Goal: Entertainment & Leisure: Consume media (video, audio)

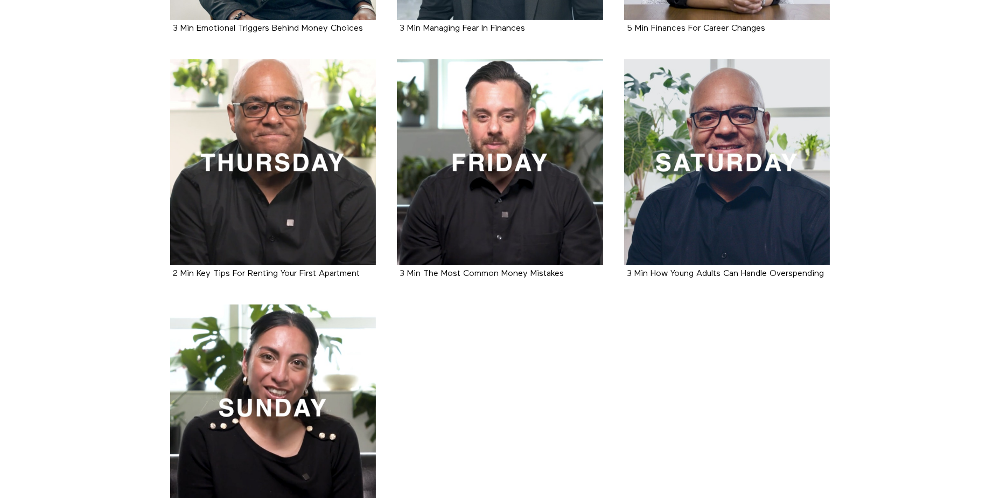
scroll to position [539, 0]
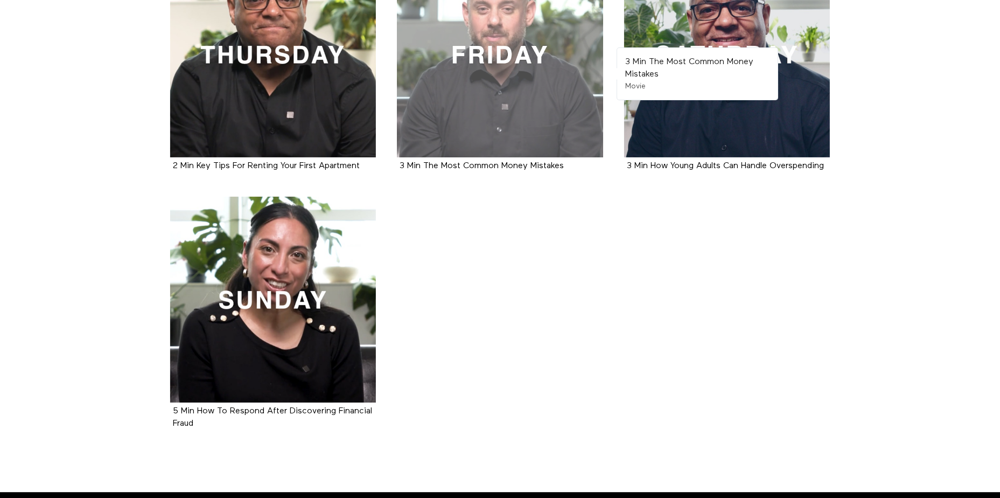
click at [486, 138] on div at bounding box center [500, 55] width 206 height 206
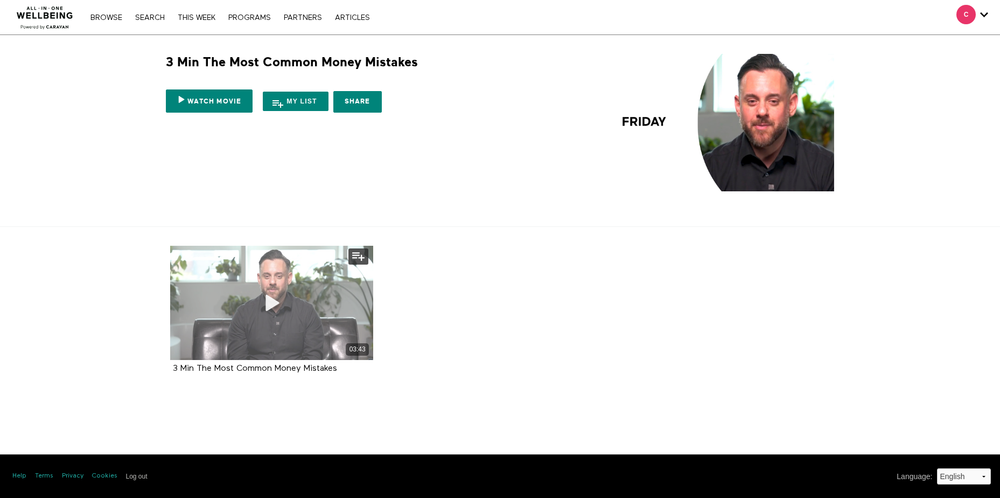
click at [270, 300] on icon at bounding box center [271, 303] width 32 height 19
